Goal: Check status: Check status

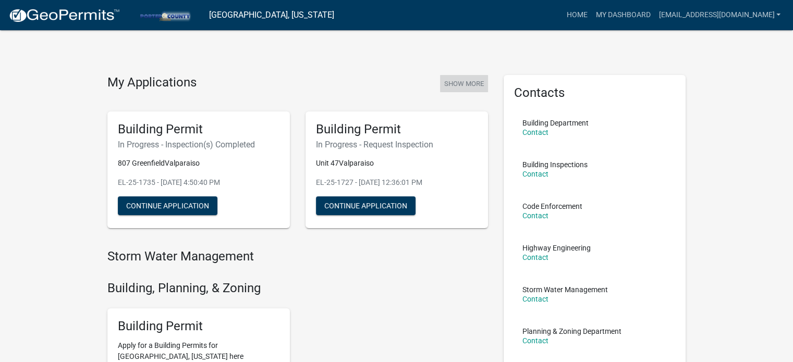
click at [461, 77] on button "Show More" at bounding box center [464, 83] width 48 height 17
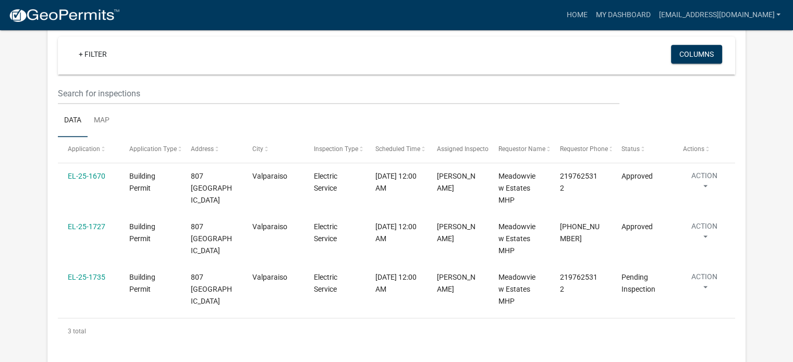
scroll to position [824, 0]
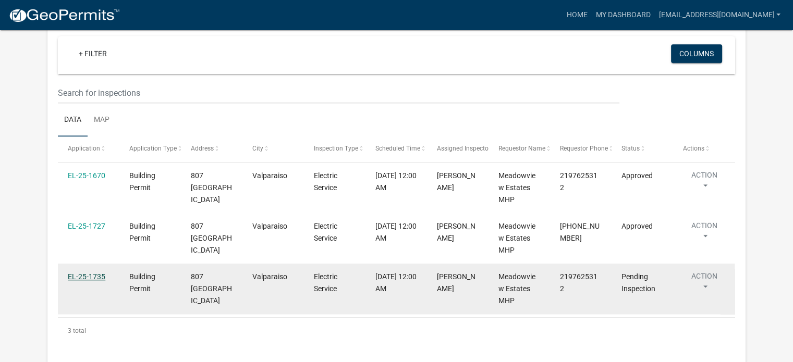
click at [80, 273] on link "EL-25-1735" at bounding box center [87, 277] width 38 height 8
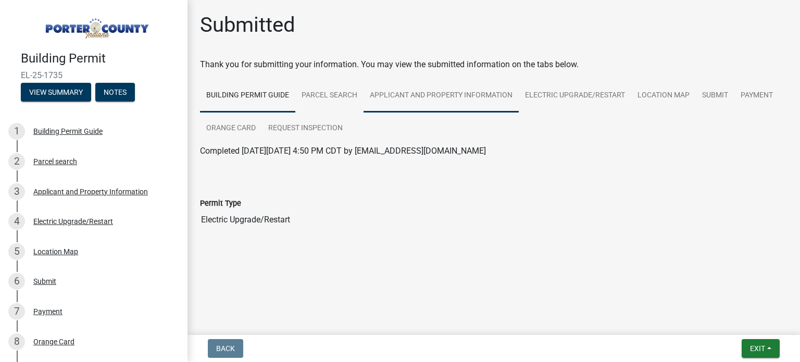
click at [471, 95] on link "Applicant and Property Information" at bounding box center [441, 95] width 155 height 33
